Goal: Task Accomplishment & Management: Complete application form

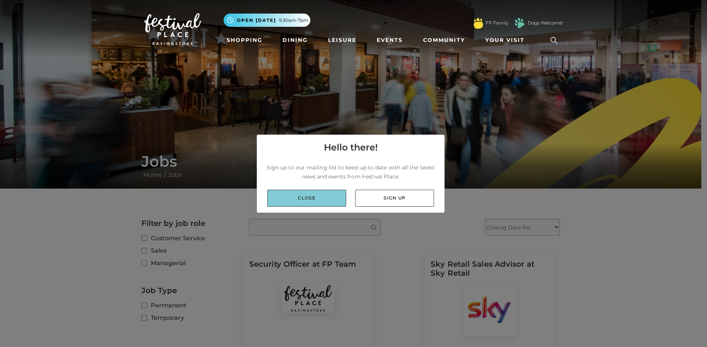
click at [329, 194] on link "Close" at bounding box center [306, 198] width 79 height 17
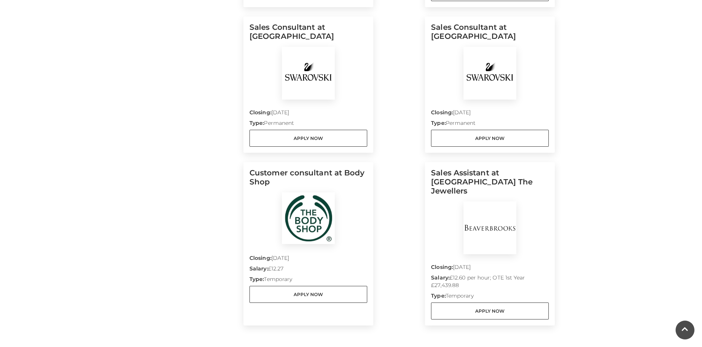
scroll to position [604, 0]
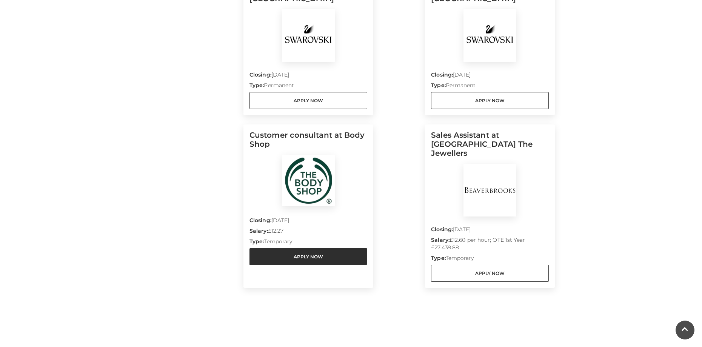
click at [312, 252] on link "Apply Now" at bounding box center [308, 256] width 118 height 17
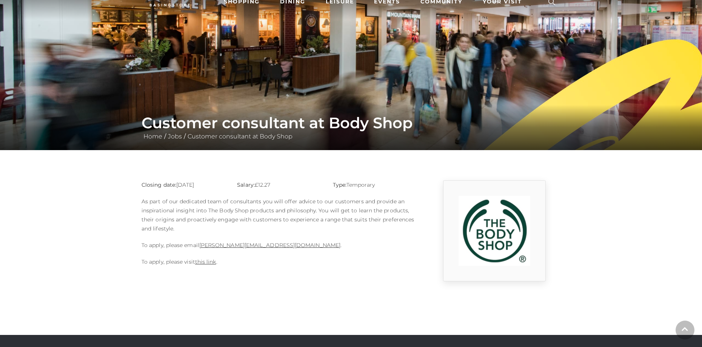
scroll to position [75, 0]
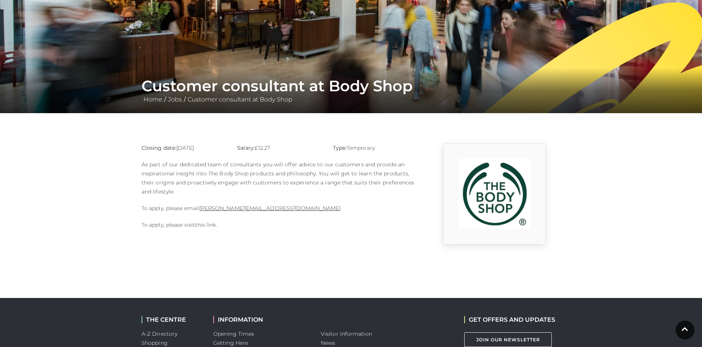
click at [208, 226] on link "this link" at bounding box center [205, 224] width 21 height 7
